Goal: Transaction & Acquisition: Purchase product/service

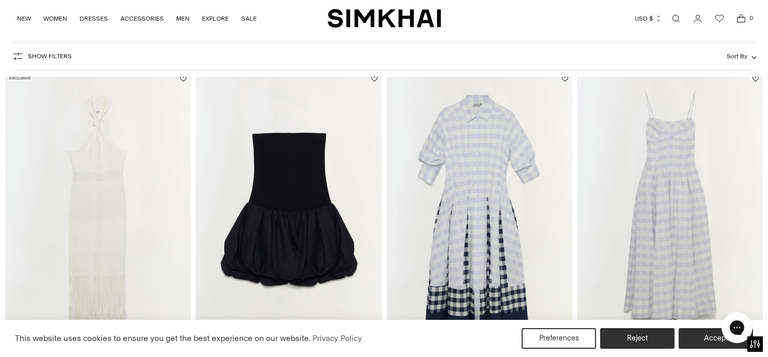
scroll to position [42, 0]
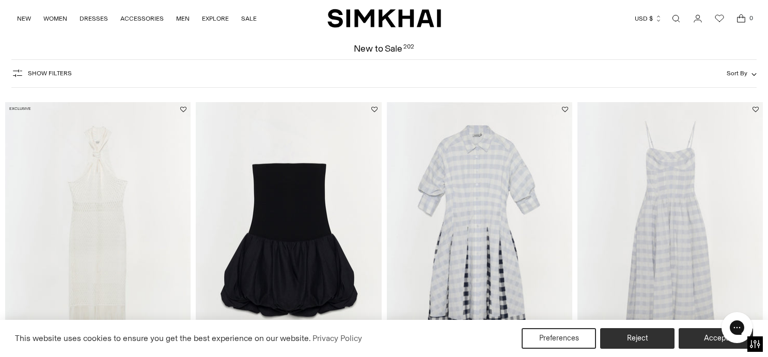
click at [51, 74] on span "Show Filters" at bounding box center [50, 73] width 44 height 7
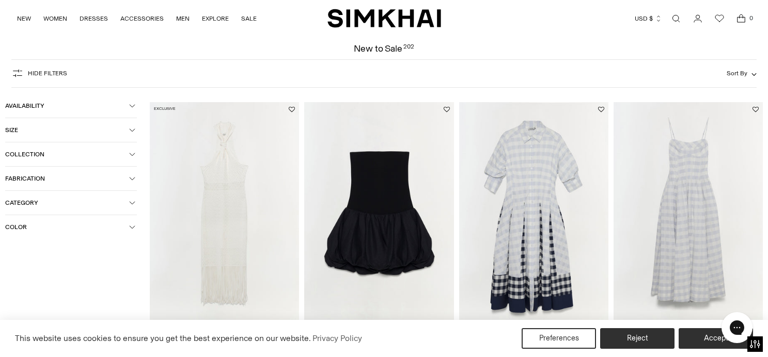
click at [35, 204] on span "Category" at bounding box center [67, 202] width 124 height 7
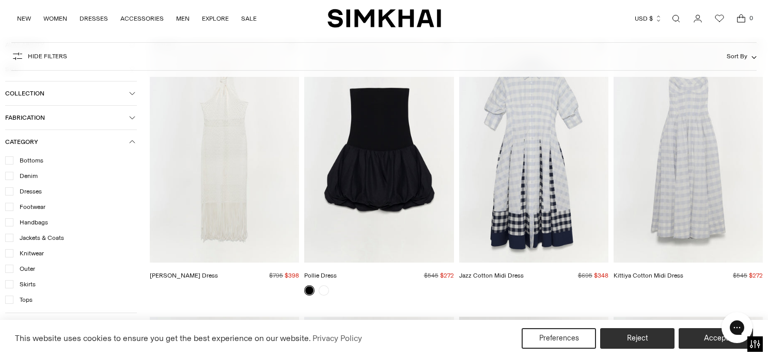
scroll to position [130, 0]
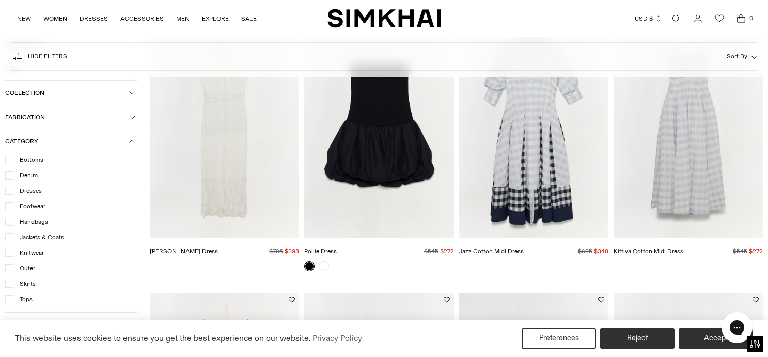
click at [10, 299] on icon at bounding box center [9, 299] width 5 height 3
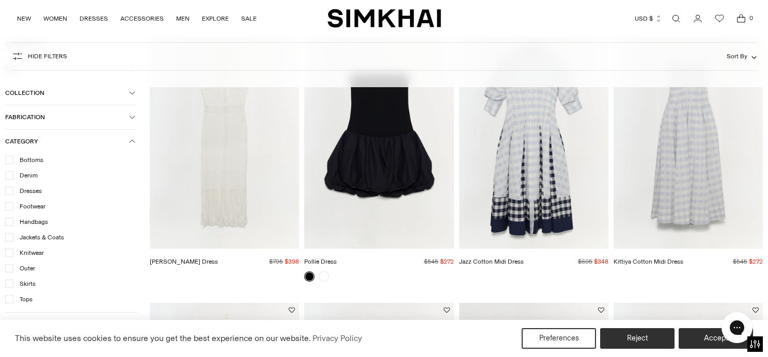
scroll to position [132, 0]
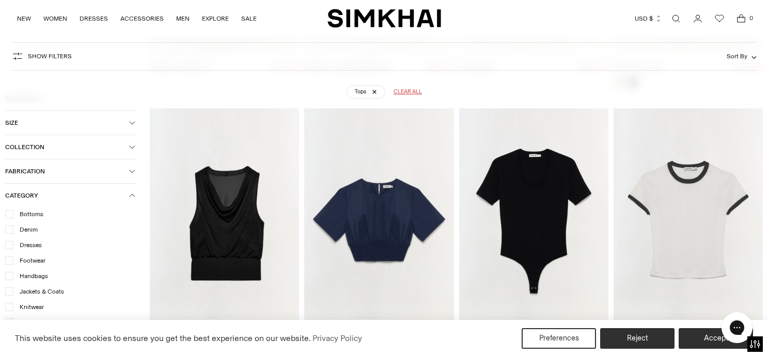
scroll to position [357, 0]
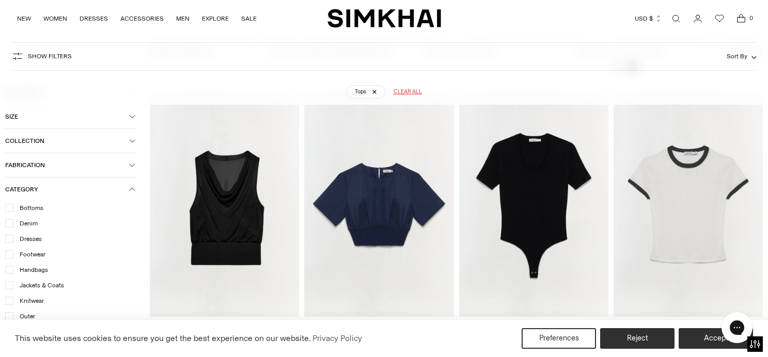
click at [0, 0] on img "Drew Bodysuit" at bounding box center [0, 0] width 0 height 0
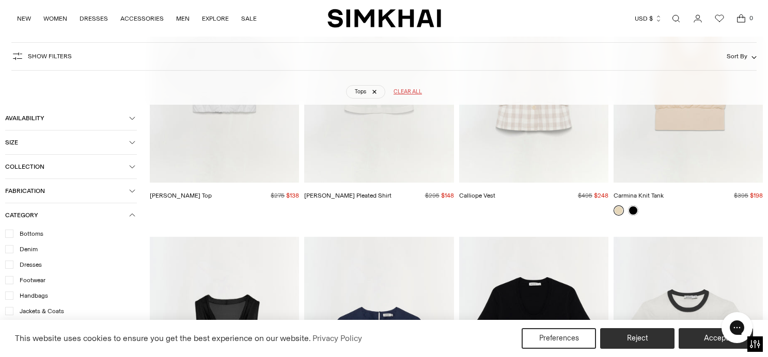
scroll to position [210, 0]
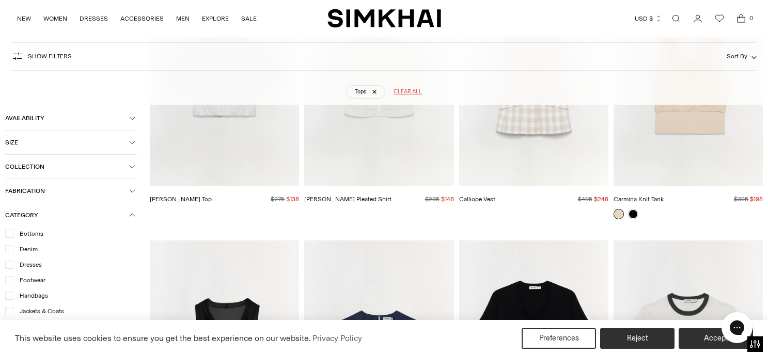
click at [11, 233] on icon at bounding box center [9, 233] width 5 height 3
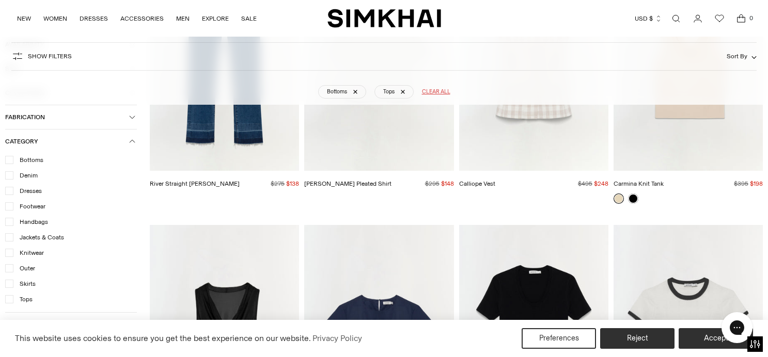
scroll to position [509, 0]
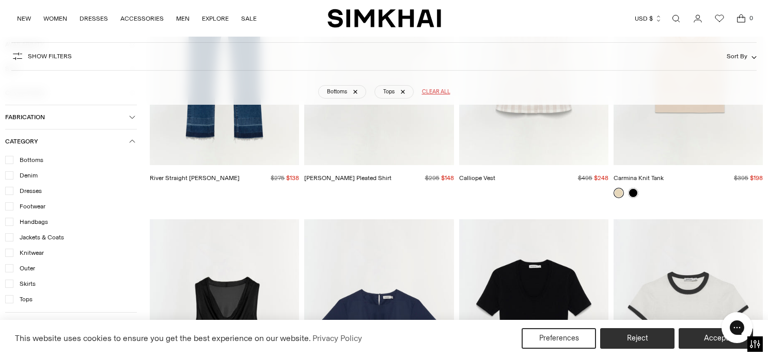
click at [7, 301] on icon at bounding box center [9, 299] width 5 height 5
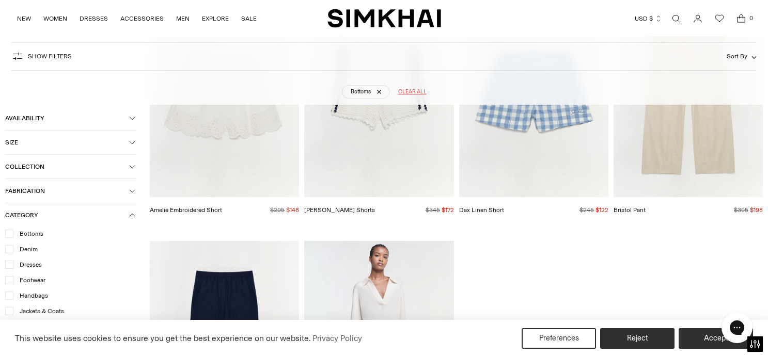
scroll to position [730, 0]
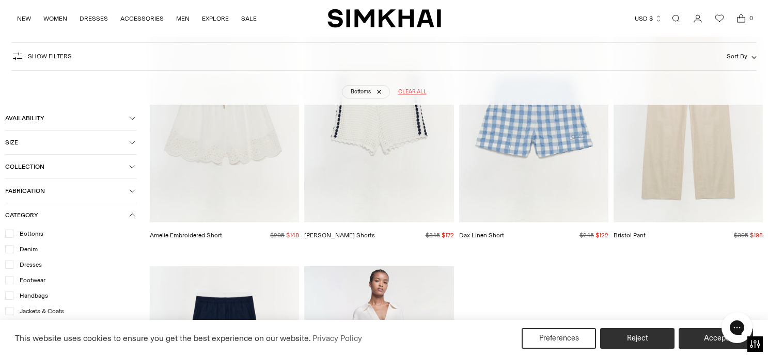
click at [10, 234] on icon at bounding box center [9, 233] width 5 height 5
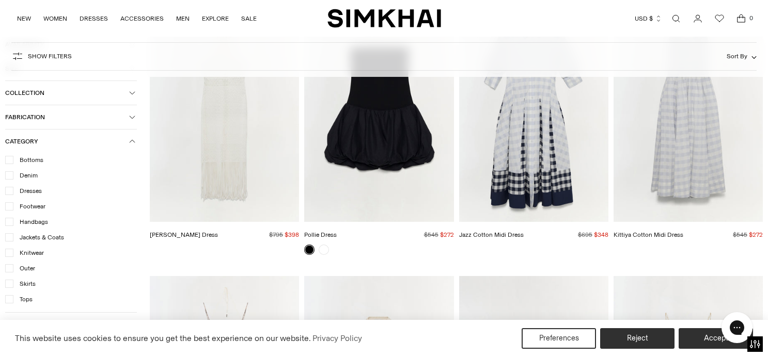
scroll to position [144, 1]
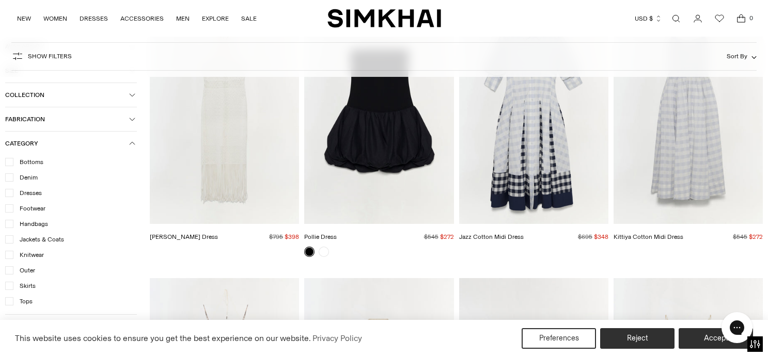
click at [9, 284] on icon at bounding box center [9, 285] width 5 height 5
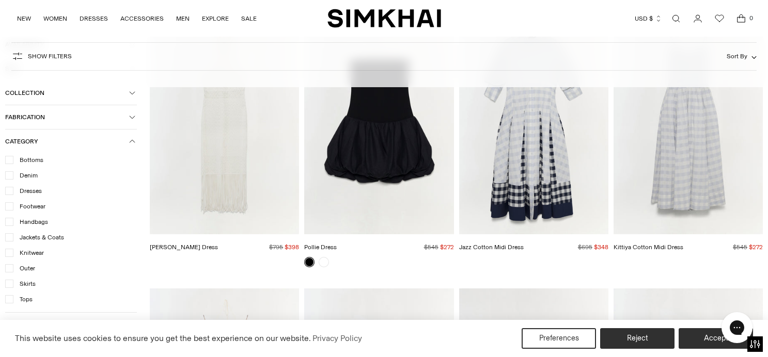
scroll to position [152, 0]
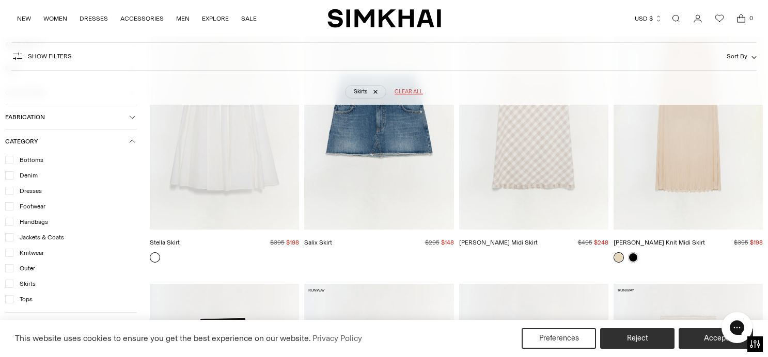
scroll to position [167, 0]
click at [617, 256] on link at bounding box center [619, 257] width 10 height 10
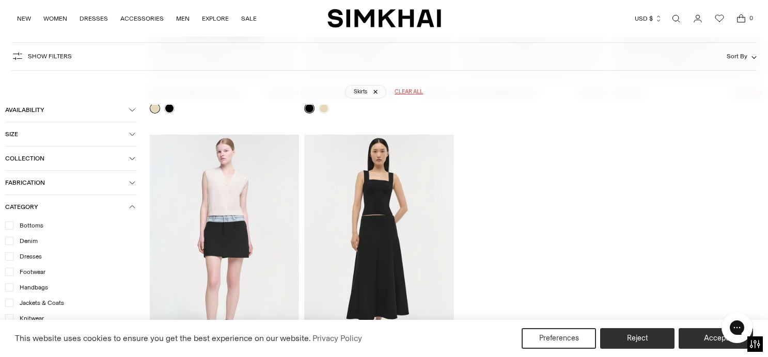
scroll to position [1139, 0]
click at [0, 0] on img "Rilee Skirt" at bounding box center [0, 0] width 0 height 0
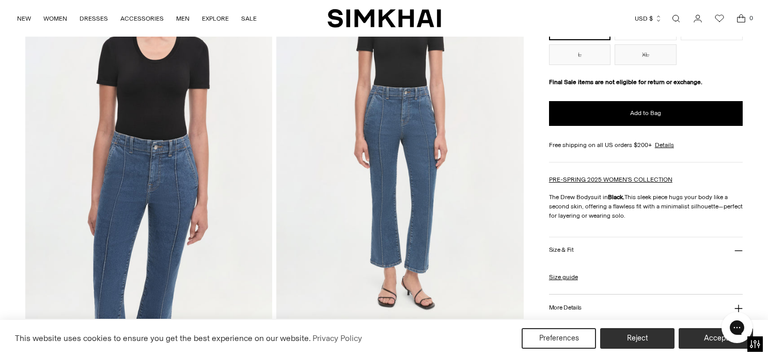
scroll to position [146, 0]
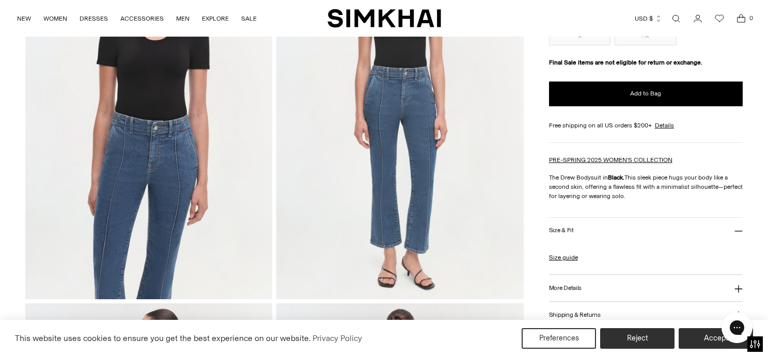
click at [556, 229] on h3 "Size & Fit" at bounding box center [561, 230] width 25 height 7
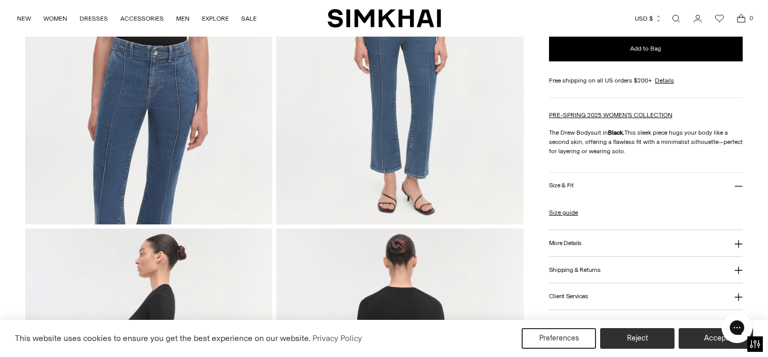
scroll to position [225, 0]
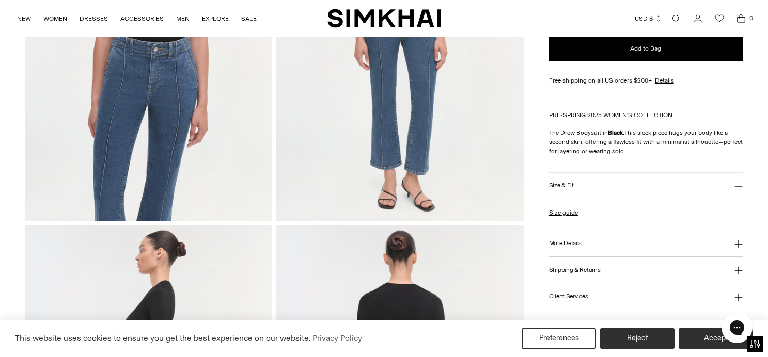
click at [578, 244] on h3 "More Details" at bounding box center [565, 243] width 33 height 7
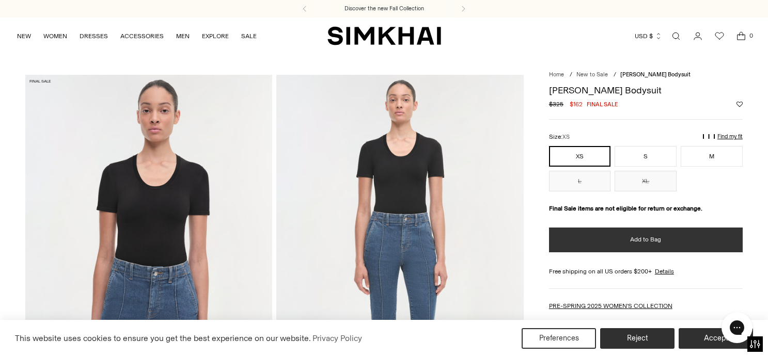
scroll to position [0, 0]
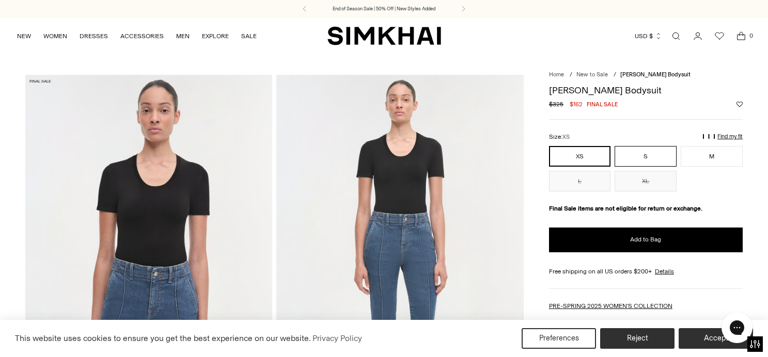
click at [642, 156] on button "S" at bounding box center [646, 156] width 62 height 21
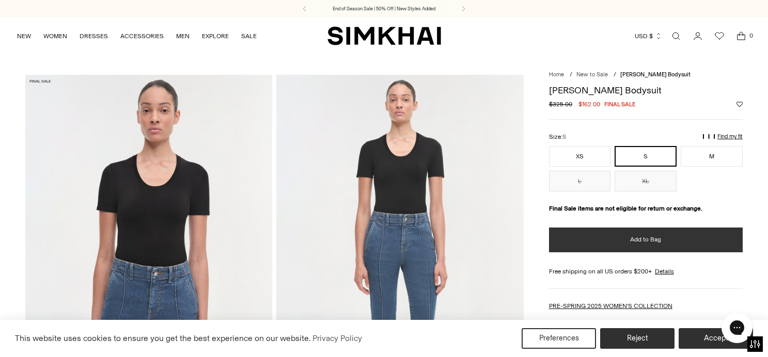
click at [647, 241] on span "Add to Bag" at bounding box center [645, 240] width 31 height 9
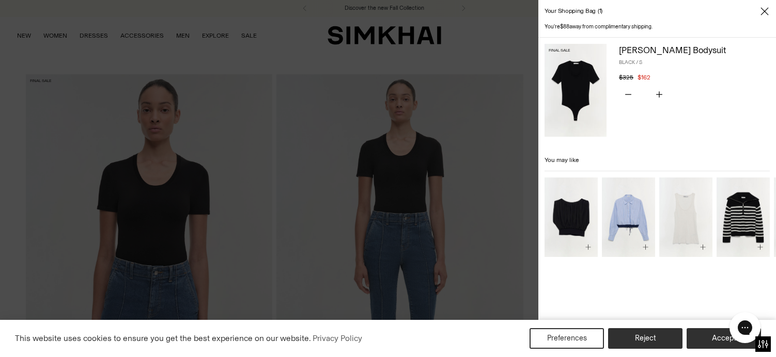
click at [766, 9] on icon "Close" at bounding box center [764, 11] width 8 height 10
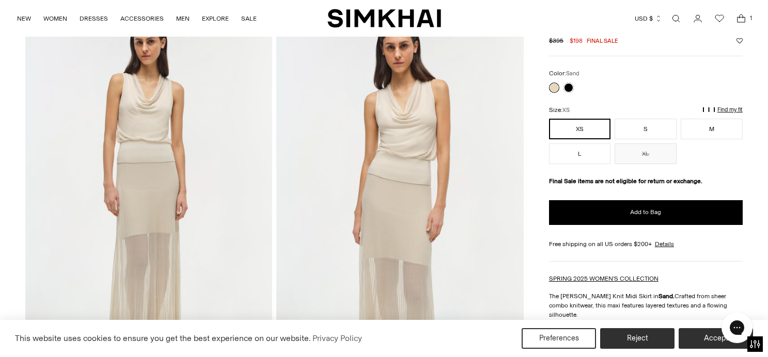
scroll to position [59, 0]
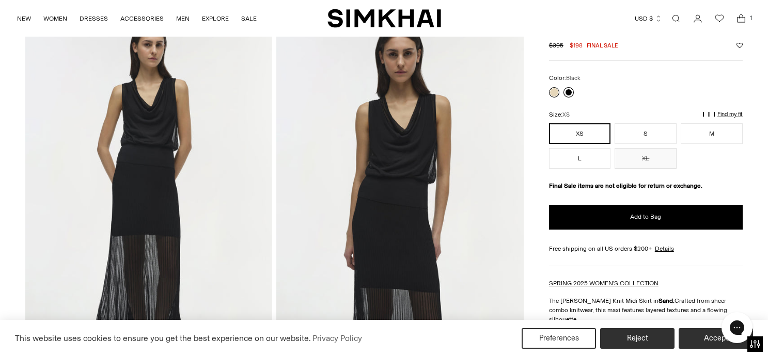
click at [570, 90] on link at bounding box center [568, 92] width 10 height 10
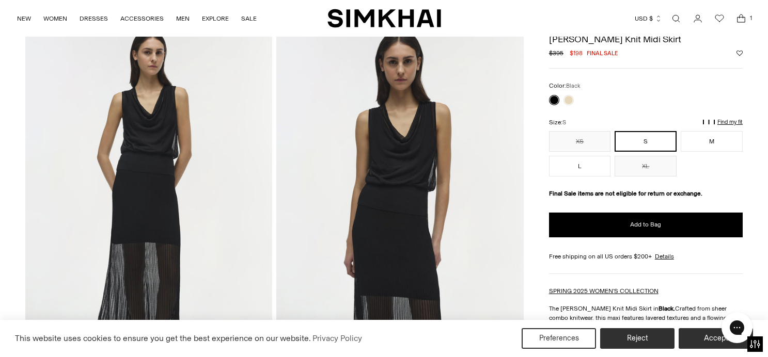
scroll to position [51, 0]
click at [649, 141] on button "S" at bounding box center [646, 142] width 62 height 21
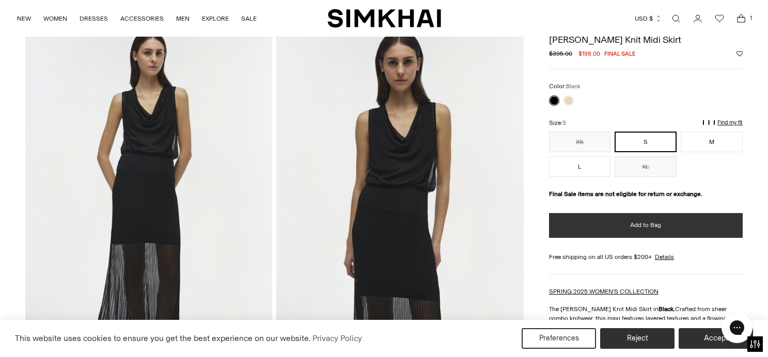
click at [640, 230] on button "Add to Bag" at bounding box center [646, 225] width 194 height 25
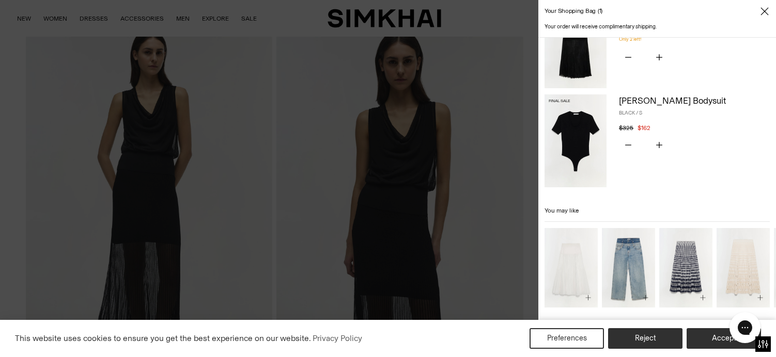
scroll to position [49, 0]
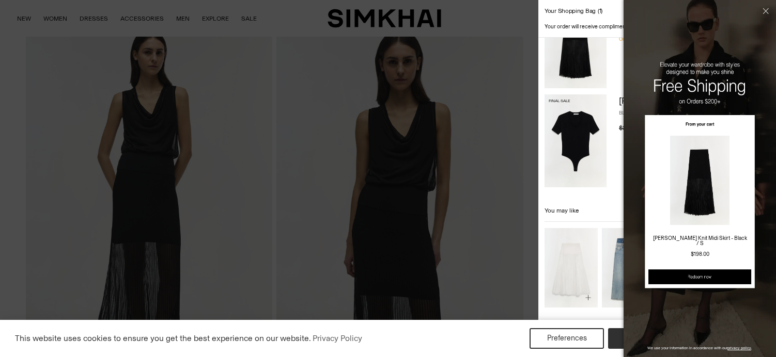
click at [764, 11] on button "Close" at bounding box center [764, 27] width 23 height 54
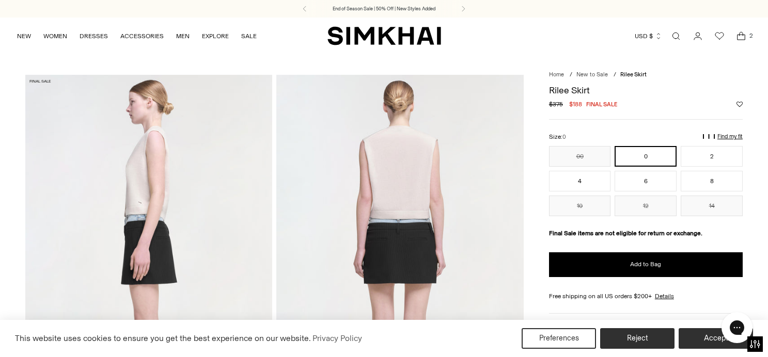
click at [739, 36] on icon "Open cart modal" at bounding box center [741, 36] width 14 height 10
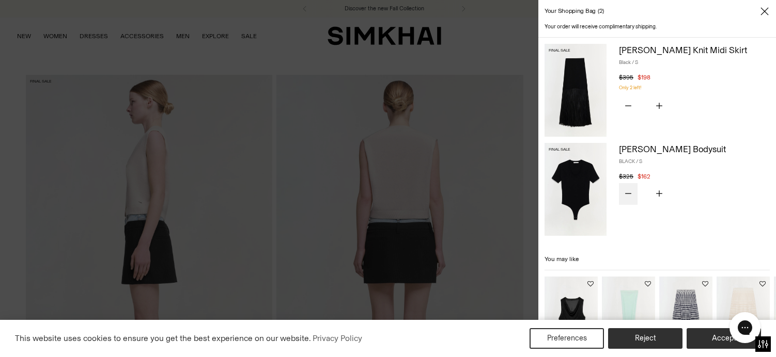
click at [628, 191] on icon "Subtract product quantity" at bounding box center [628, 194] width 6 height 6
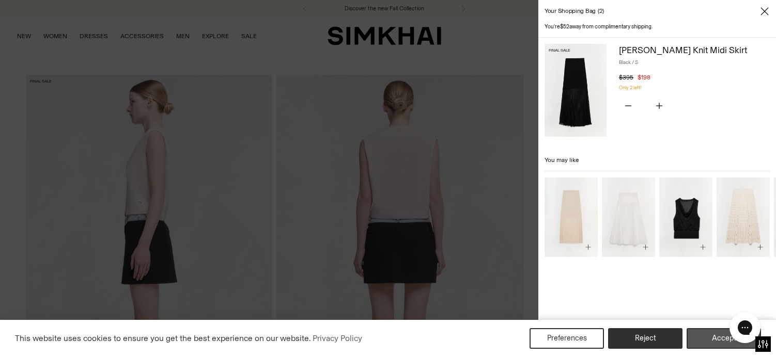
click at [709, 341] on button "Accept" at bounding box center [723, 338] width 74 height 21
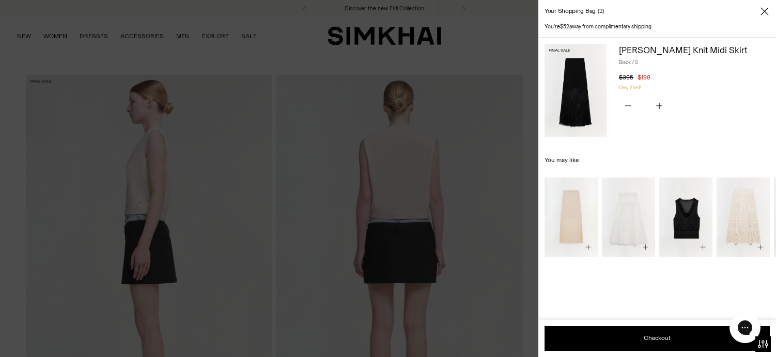
click at [580, 113] on img at bounding box center [575, 90] width 62 height 93
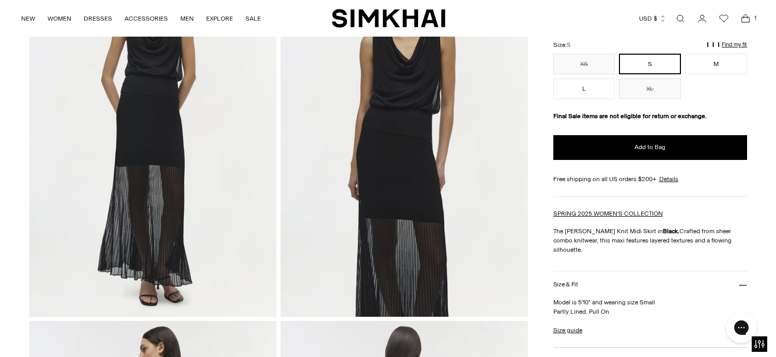
scroll to position [129, 0]
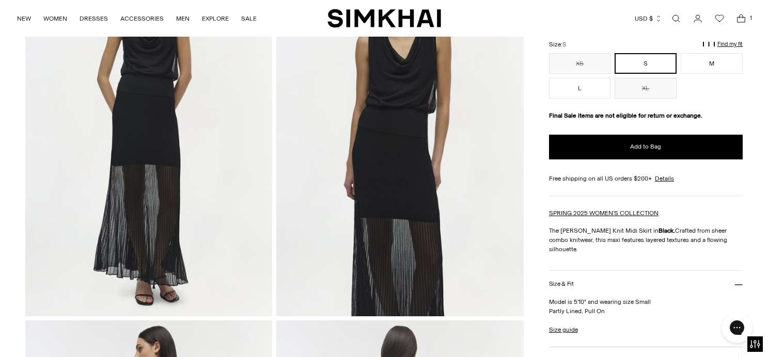
click at [422, 236] on img at bounding box center [399, 131] width 247 height 370
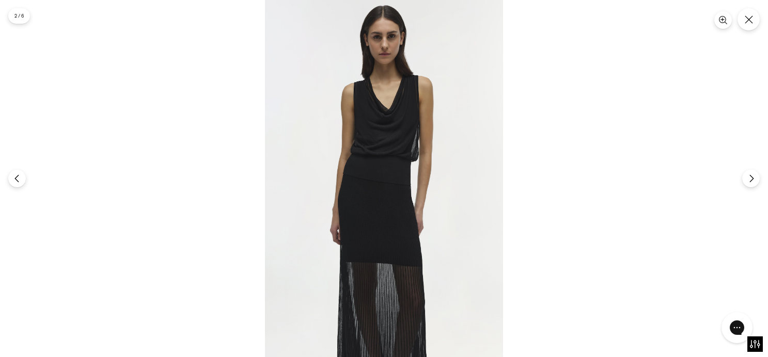
click at [392, 276] on img at bounding box center [384, 178] width 238 height 357
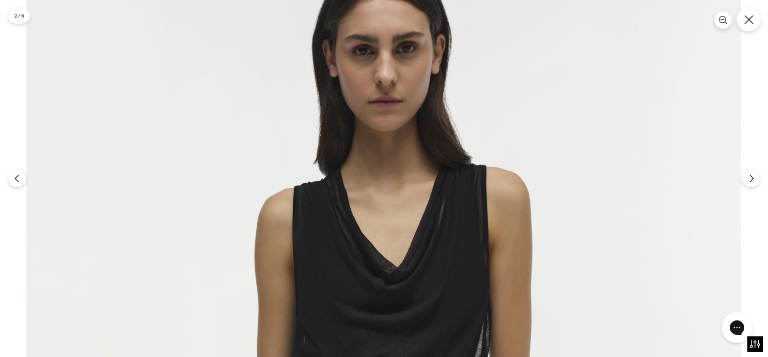
click at [748, 17] on icon "Close" at bounding box center [748, 19] width 9 height 9
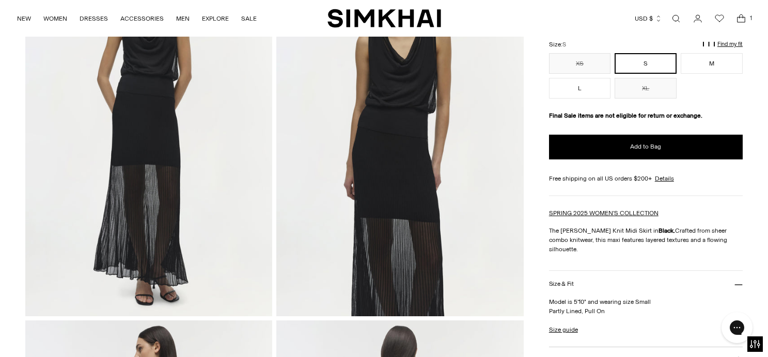
click at [742, 21] on icon "Open cart modal" at bounding box center [741, 18] width 14 height 10
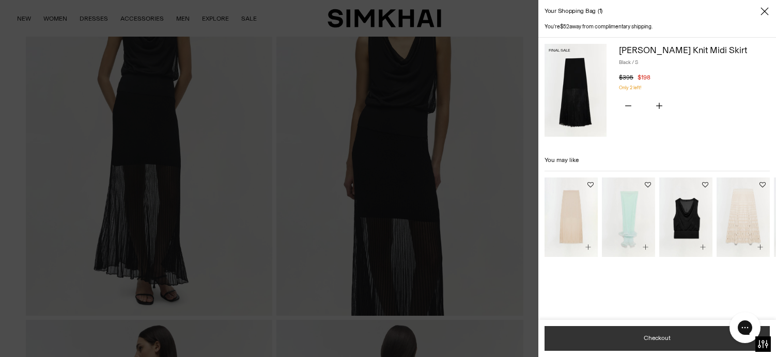
click at [635, 340] on button "Checkout" at bounding box center [656, 338] width 225 height 25
